Goal: Information Seeking & Learning: Learn about a topic

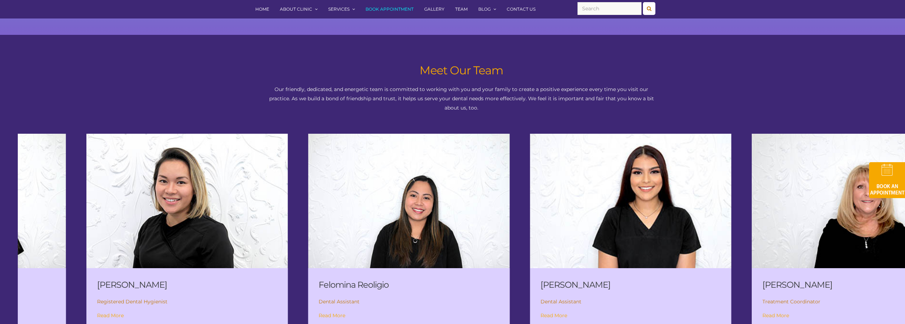
scroll to position [925, 0]
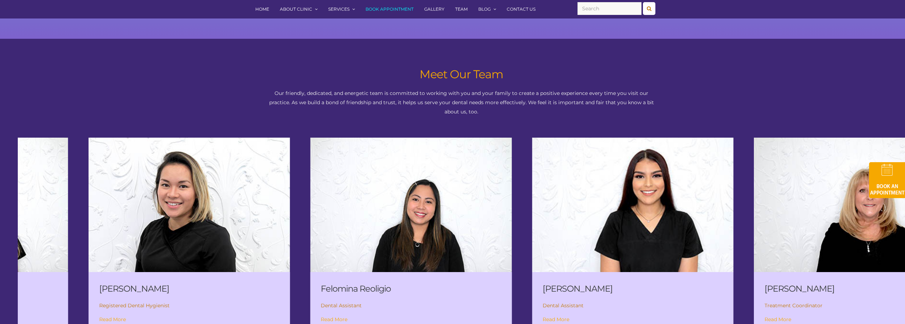
drag, startPoint x: 131, startPoint y: 201, endPoint x: 645, endPoint y: 194, distance: 514.2
click at [645, 194] on img at bounding box center [633, 204] width 242 height 161
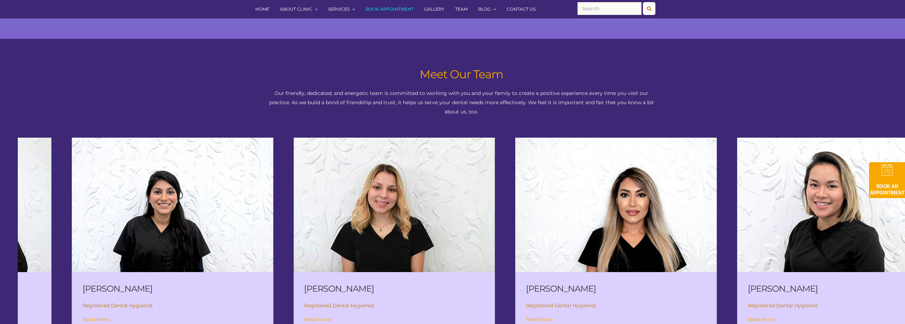
drag, startPoint x: 178, startPoint y: 220, endPoint x: 675, endPoint y: 232, distance: 497.6
click at [675, 232] on img at bounding box center [616, 204] width 242 height 161
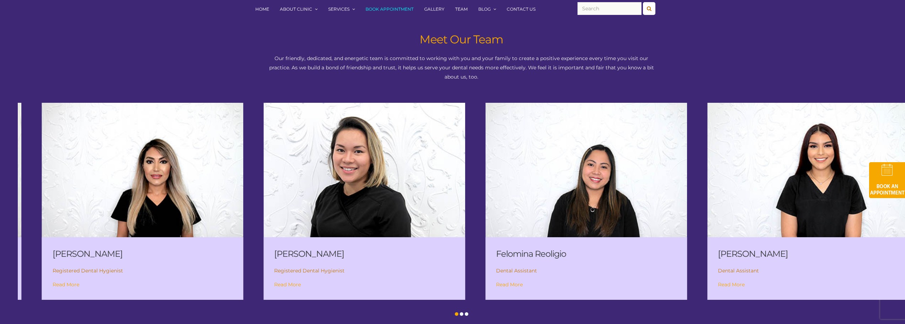
scroll to position [972, 0]
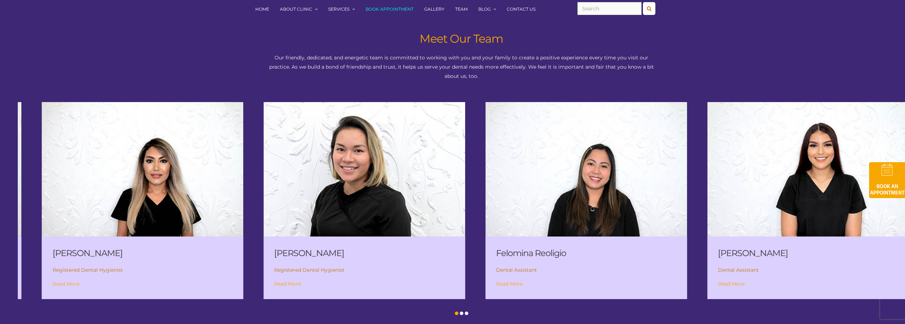
drag, startPoint x: 822, startPoint y: 238, endPoint x: 402, endPoint y: 238, distance: 419.6
click at [402, 238] on div "[PERSON_NAME] Registered Dental Hygienist Read More" at bounding box center [364, 267] width 202 height 63
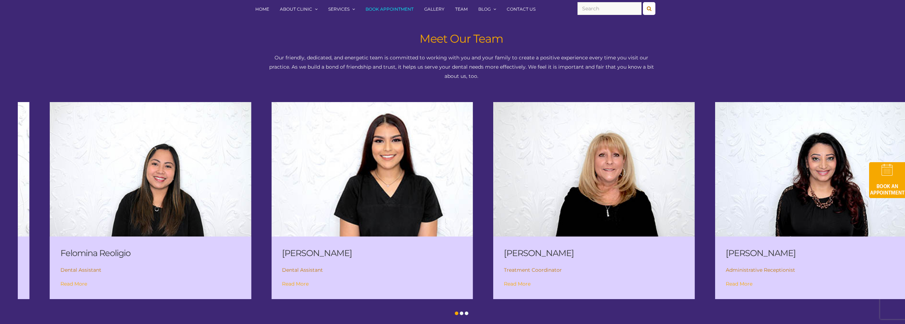
drag, startPoint x: 709, startPoint y: 232, endPoint x: 297, endPoint y: 216, distance: 412.1
click at [297, 216] on div "[PERSON_NAME] Assistant Read More" at bounding box center [382, 200] width 222 height 197
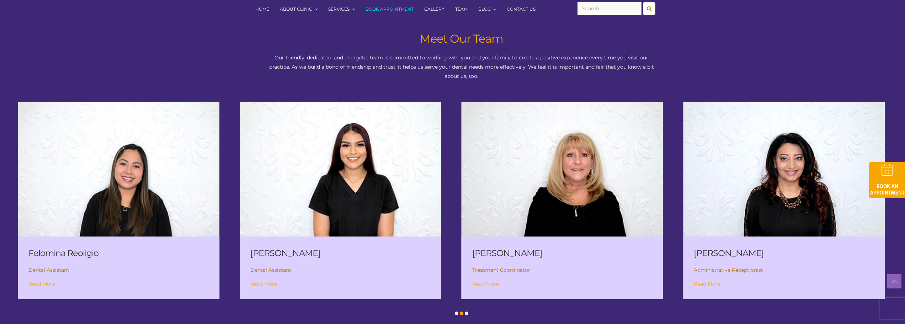
drag, startPoint x: 708, startPoint y: 211, endPoint x: 343, endPoint y: 202, distance: 365.3
click at [683, 204] on img at bounding box center [784, 169] width 202 height 134
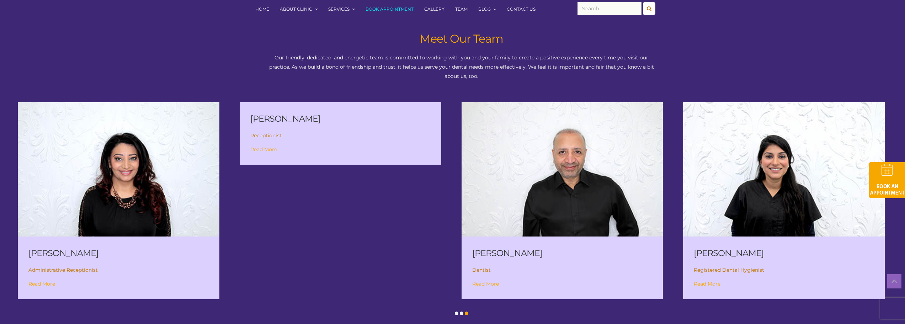
click at [491, 281] on link "Read More" at bounding box center [485, 284] width 27 height 6
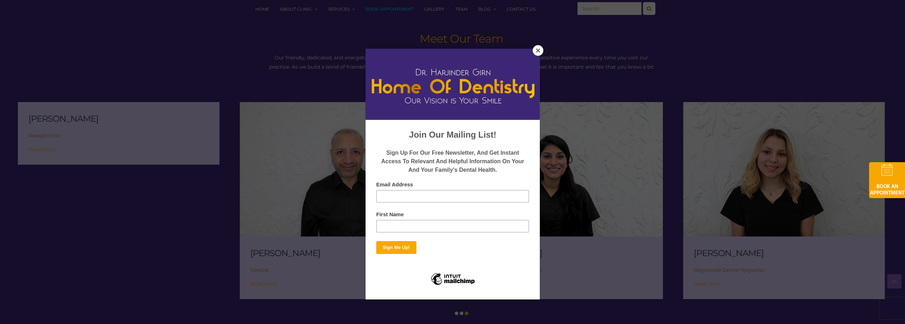
click at [537, 52] on button "Close" at bounding box center [538, 50] width 11 height 11
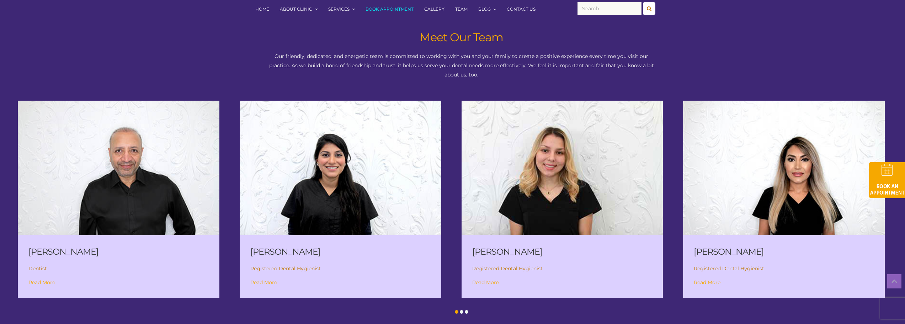
scroll to position [960, 0]
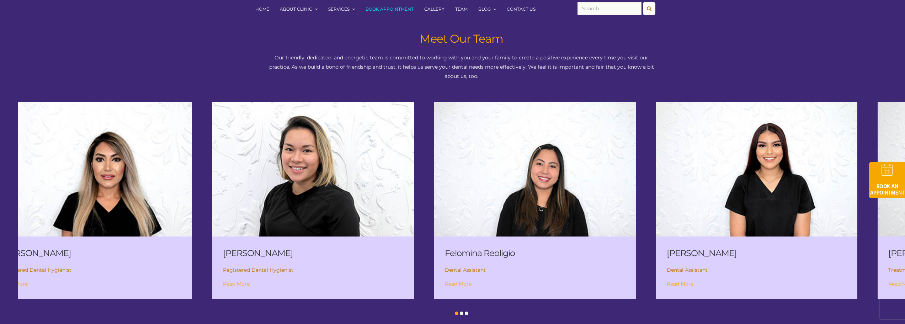
drag, startPoint x: 823, startPoint y: 240, endPoint x: 131, endPoint y: 225, distance: 692.9
click at [131, 225] on div "[PERSON_NAME] Registered Dental Hygienist Read More" at bounding box center [101, 200] width 222 height 197
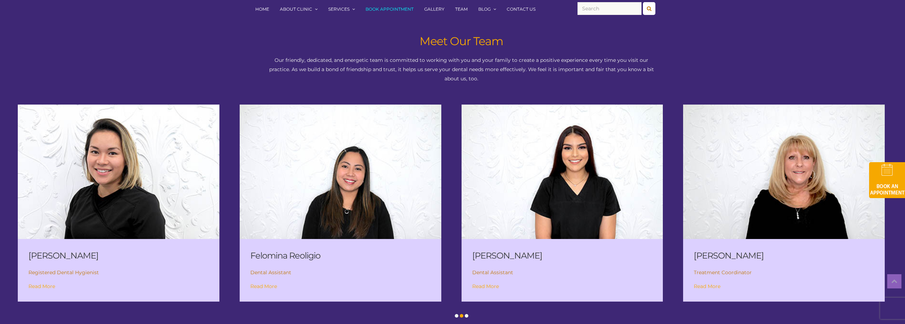
scroll to position [984, 0]
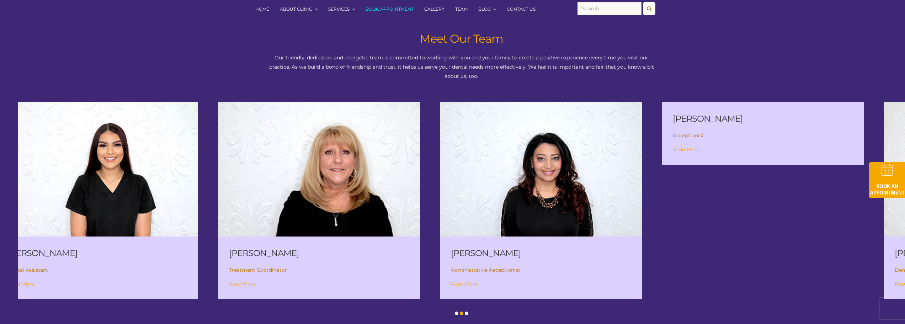
drag, startPoint x: 790, startPoint y: 247, endPoint x: 326, endPoint y: 228, distance: 465.2
click at [326, 228] on div "[PERSON_NAME] Treatment Coordinator Read More" at bounding box center [329, 200] width 222 height 197
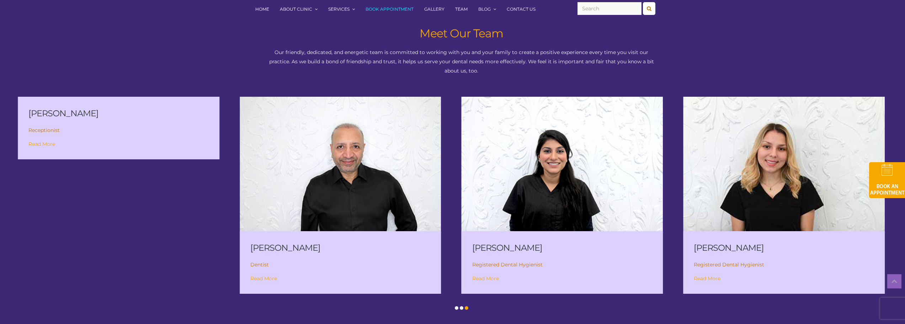
scroll to position [960, 0]
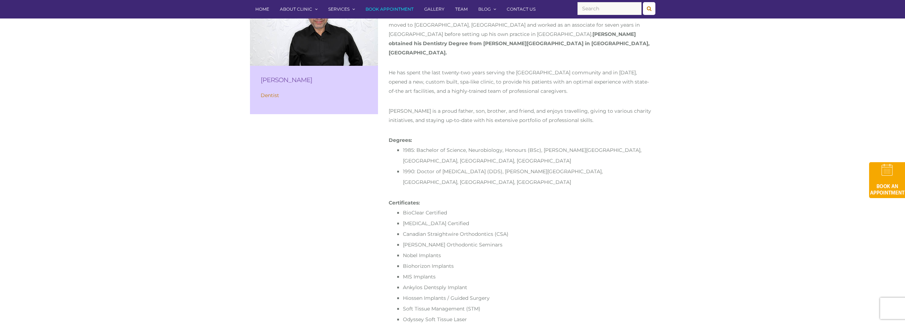
scroll to position [107, 0]
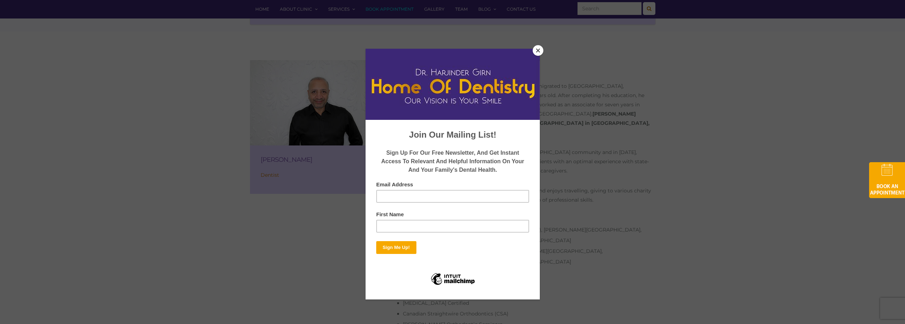
click at [540, 53] on button "Close" at bounding box center [538, 50] width 11 height 11
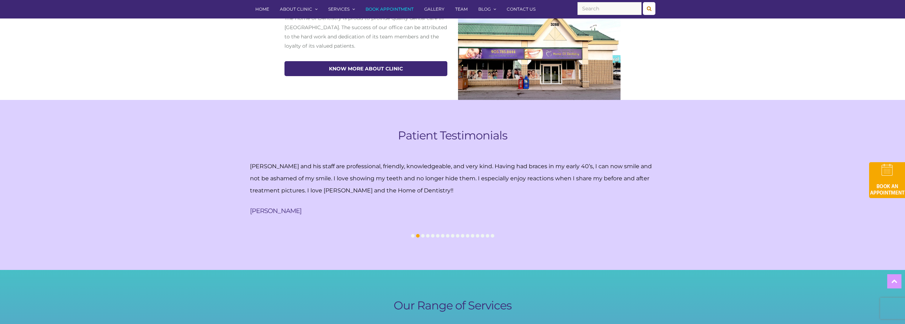
scroll to position [427, 0]
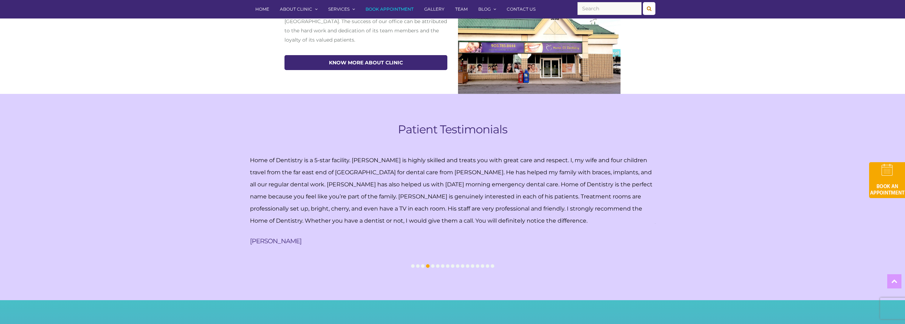
drag, startPoint x: 428, startPoint y: 169, endPoint x: 414, endPoint y: 204, distance: 38.1
click at [414, 204] on p "Home of Dentistry is a 5-star facility. Dr. Girn is highly skilled and treats y…" at bounding box center [452, 190] width 405 height 73
drag, startPoint x: 563, startPoint y: 197, endPoint x: 160, endPoint y: 184, distance: 403.1
click at [160, 184] on div "Patient Testimonials I had a rotated tooth at the front that I was always very …" at bounding box center [452, 197] width 905 height 206
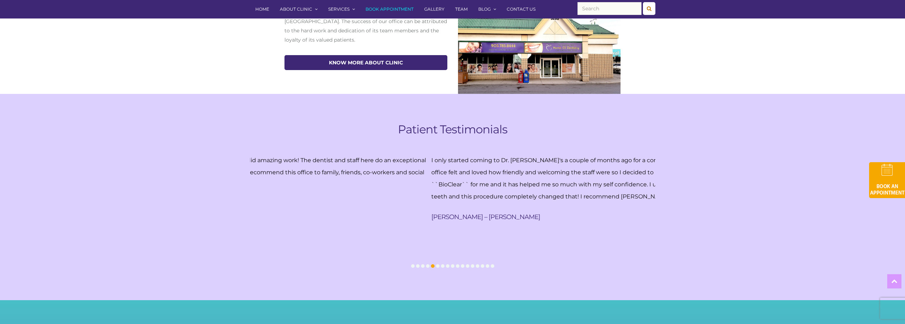
drag, startPoint x: 490, startPoint y: 182, endPoint x: -144, endPoint y: 166, distance: 634.2
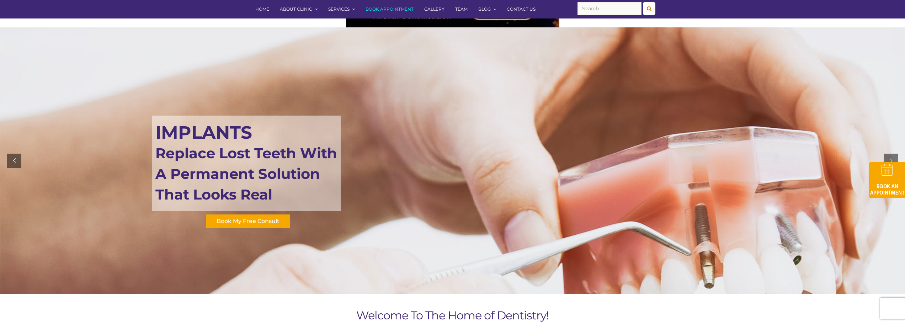
scroll to position [0, 0]
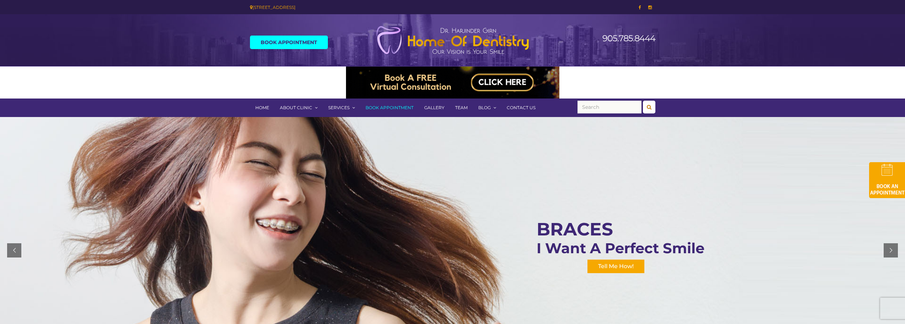
click at [629, 268] on div "Tell Me How!" at bounding box center [615, 267] width 57 height 14
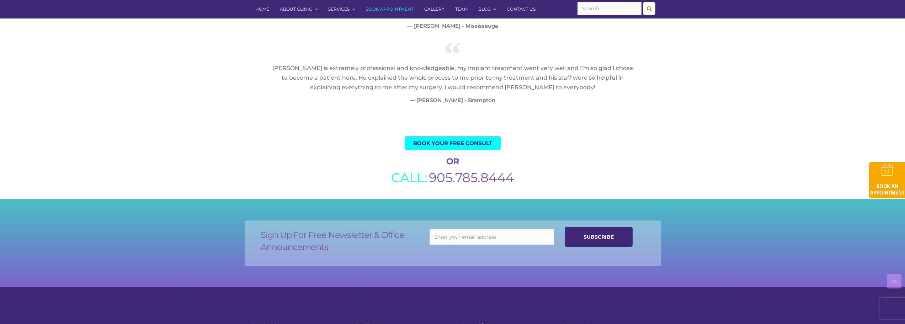
scroll to position [1778, 0]
